Goal: Task Accomplishment & Management: Manage account settings

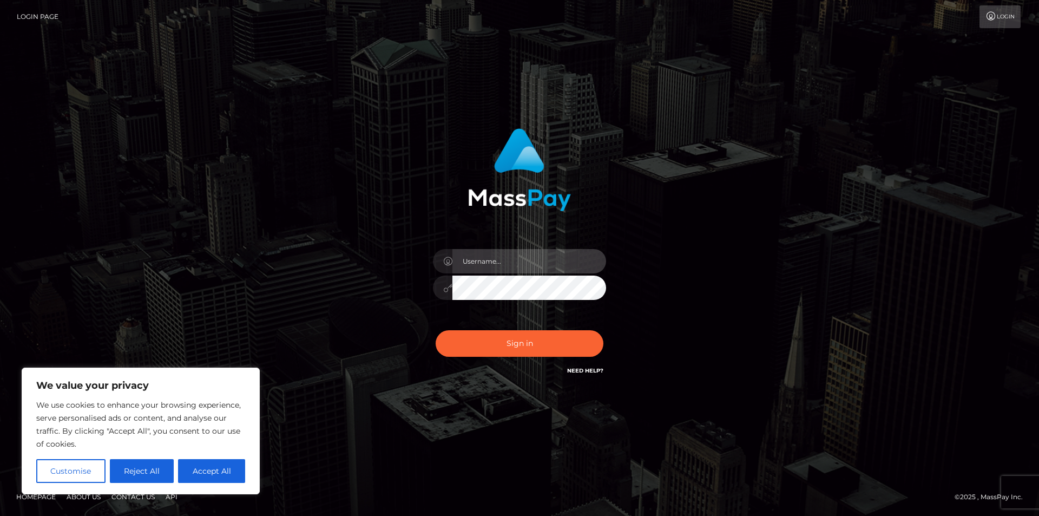
click at [496, 261] on input "text" at bounding box center [529, 261] width 154 height 24
type input "[EMAIL_ADDRESS][DOMAIN_NAME]"
click at [580, 371] on link "Need Help?" at bounding box center [585, 370] width 36 height 7
click at [207, 463] on button "Accept All" at bounding box center [211, 471] width 67 height 24
checkbox input "true"
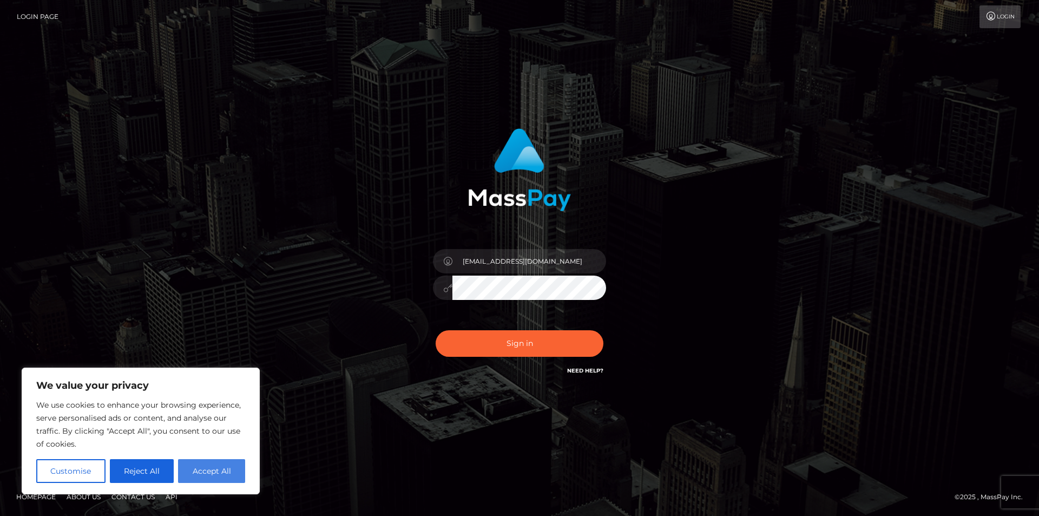
checkbox input "true"
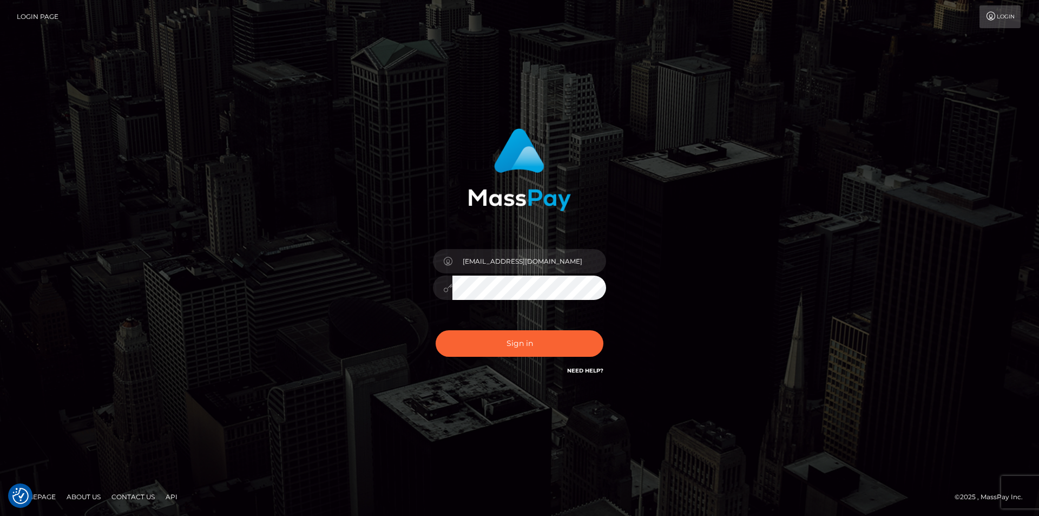
click at [586, 372] on link "Need Help?" at bounding box center [585, 370] width 36 height 7
click at [558, 253] on input "[EMAIL_ADDRESS][DOMAIN_NAME]" at bounding box center [529, 261] width 154 height 24
click at [435, 330] on button "Sign in" at bounding box center [519, 343] width 168 height 27
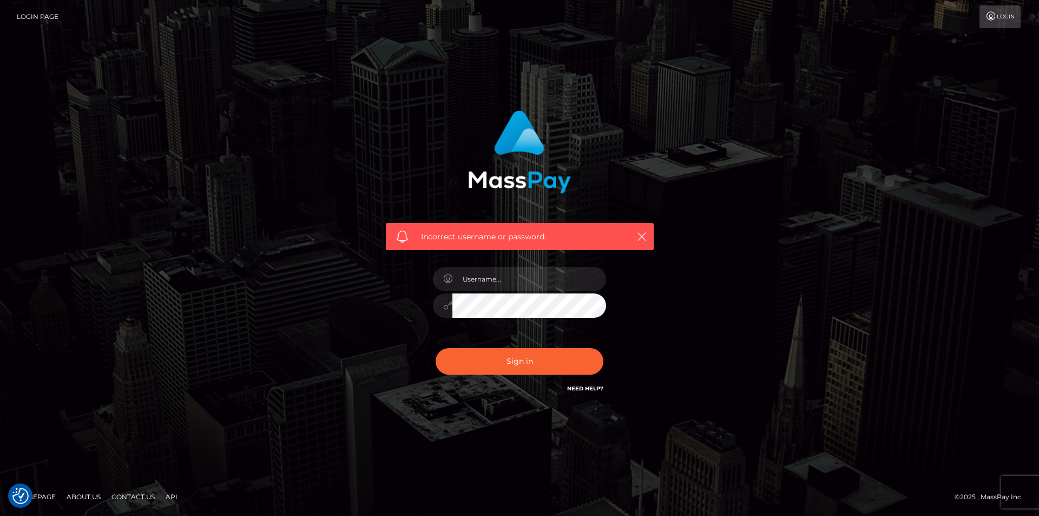
click at [582, 386] on link "Need Help?" at bounding box center [585, 388] width 36 height 7
